Goal: Information Seeking & Learning: Learn about a topic

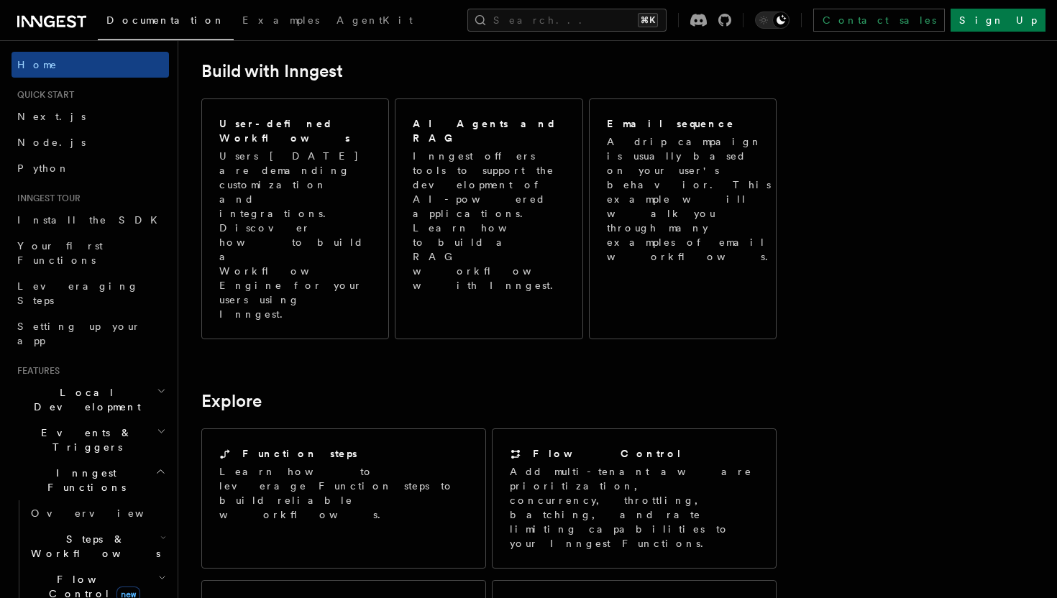
scroll to position [818, 0]
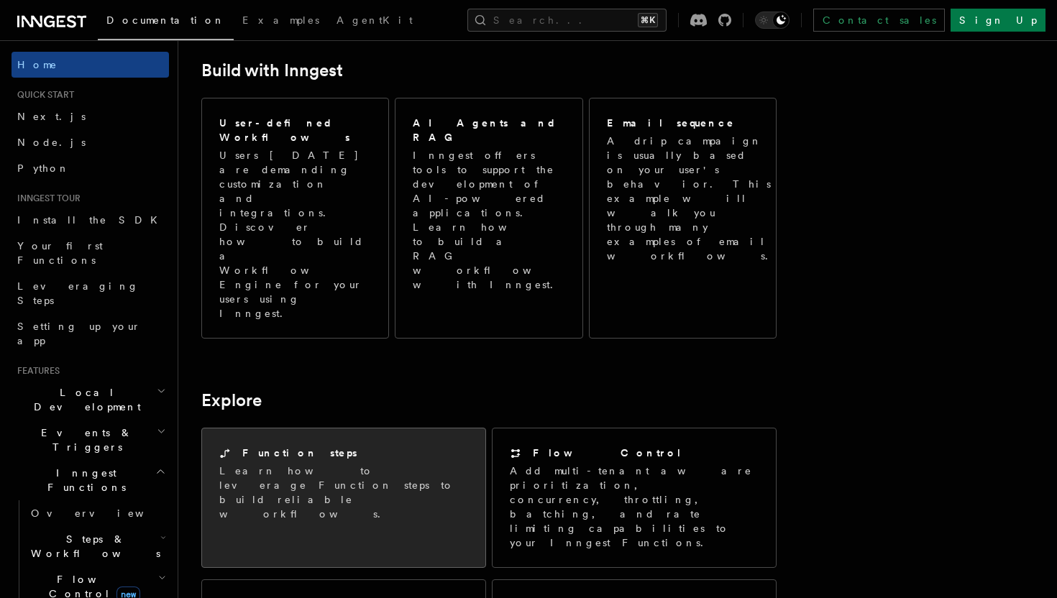
click at [313, 464] on p "Learn how to leverage Function steps to build reliable workflows." at bounding box center [343, 493] width 249 height 58
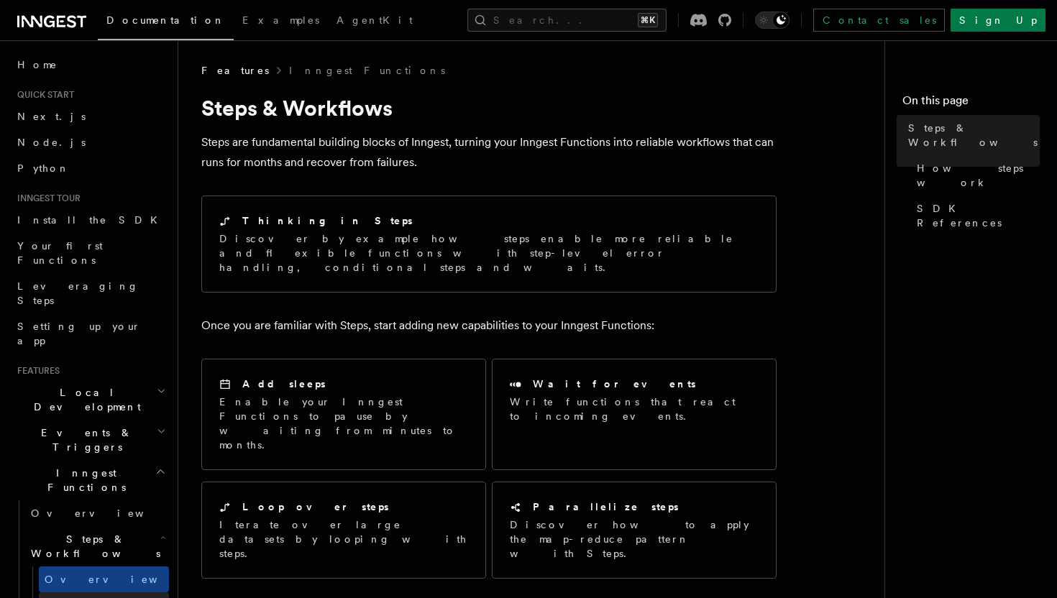
click at [91, 598] on span "Function steps" at bounding box center [100, 606] width 111 height 12
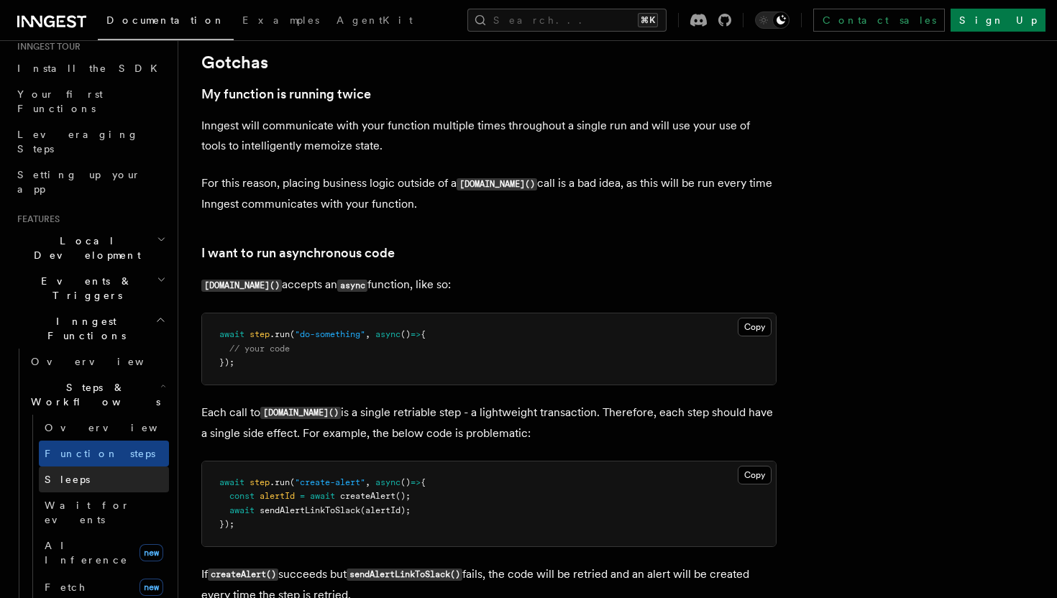
scroll to position [153, 0]
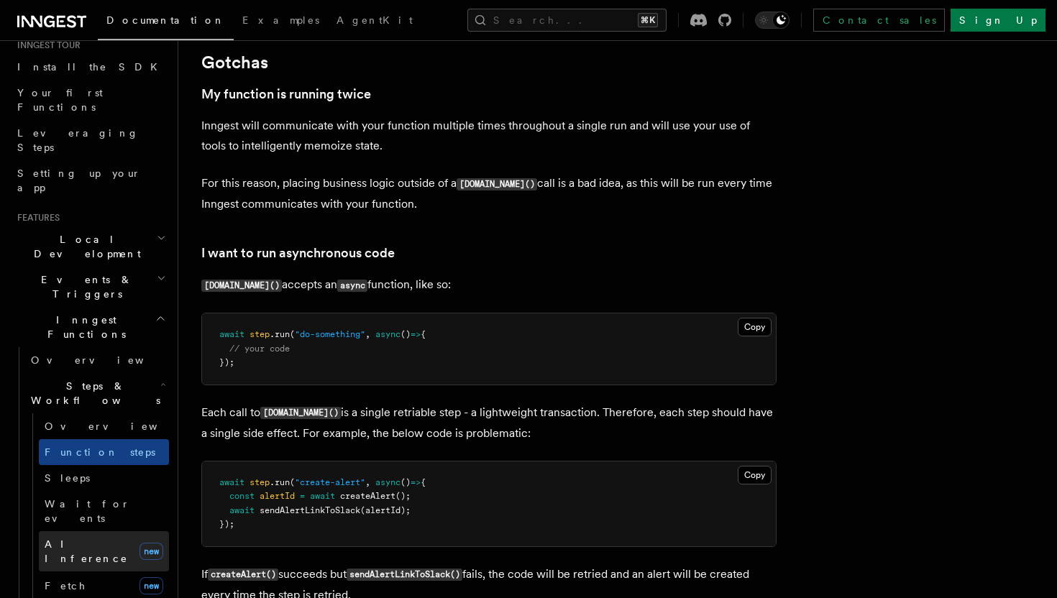
click at [119, 531] on link "AI Inference new" at bounding box center [104, 551] width 130 height 40
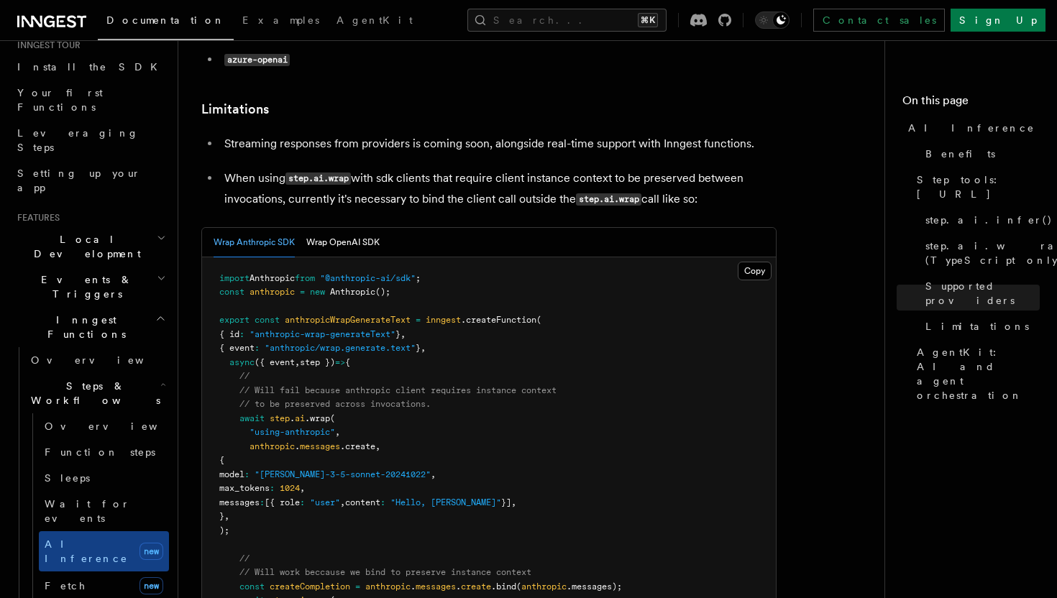
scroll to position [2086, 0]
